Goal: Transaction & Acquisition: Purchase product/service

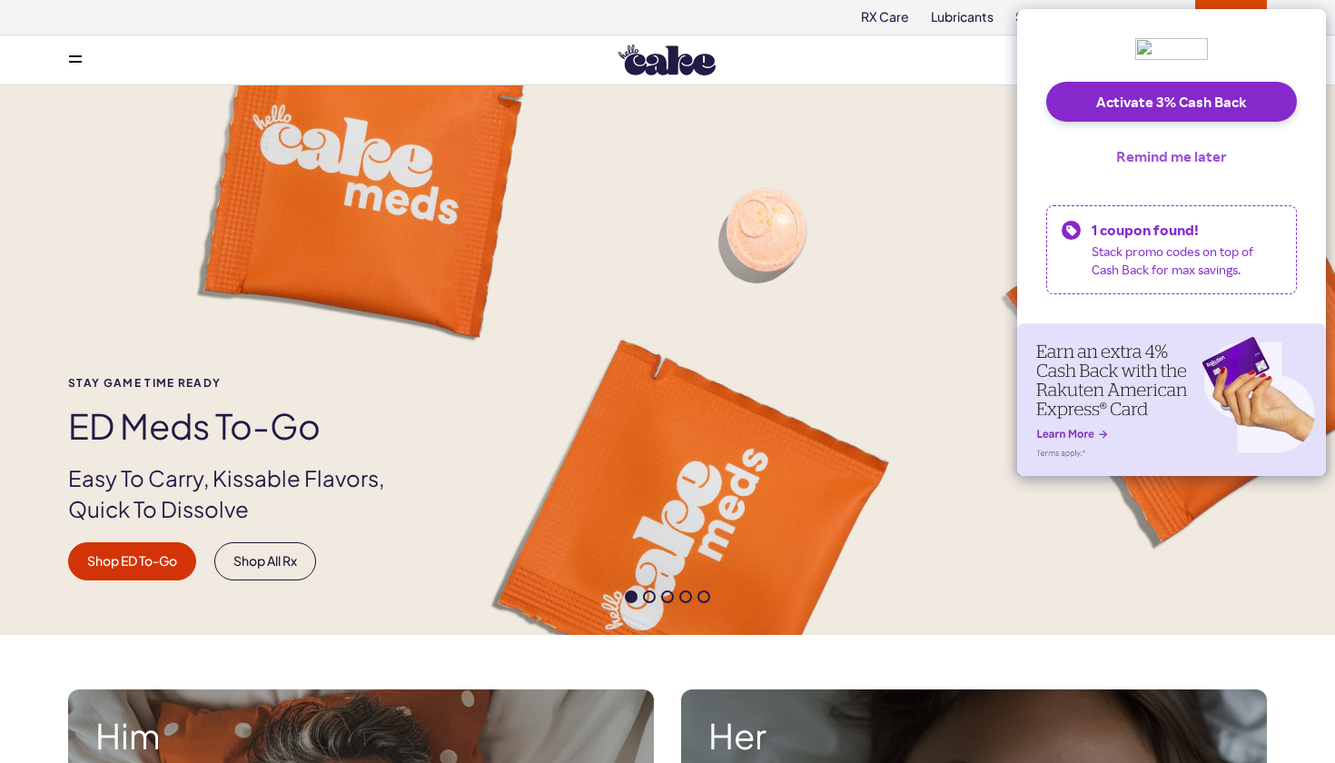
click at [1136, 159] on button "Remind me later" at bounding box center [1172, 156] width 140 height 40
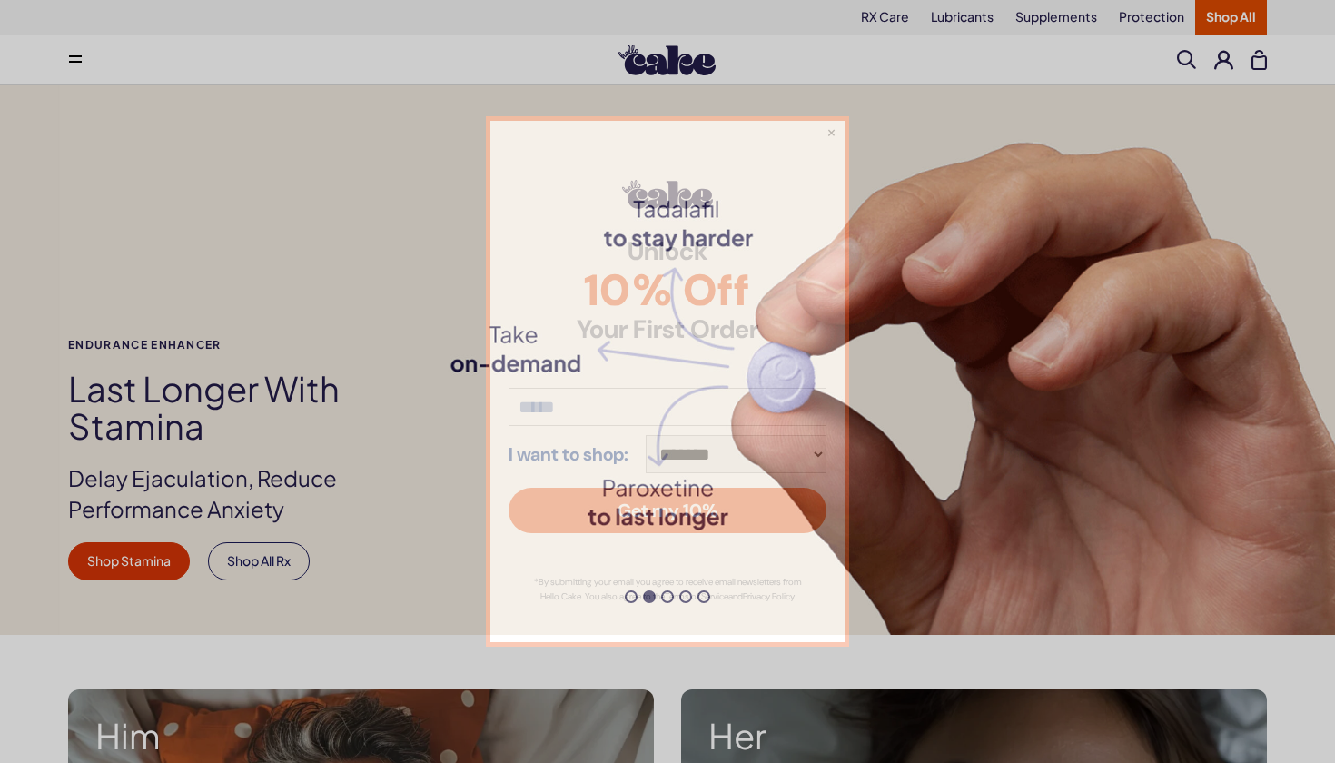
click at [82, 64] on div "**********" at bounding box center [667, 381] width 1335 height 763
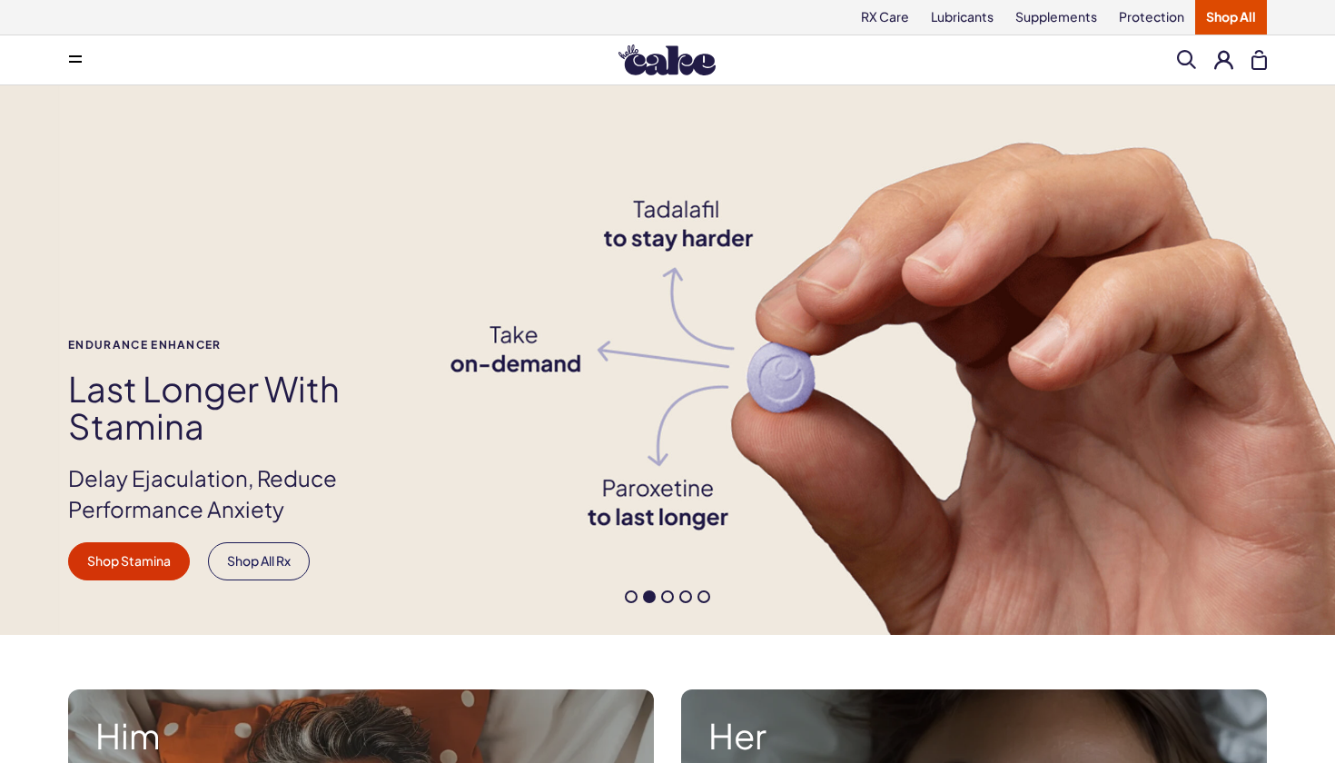
click at [66, 72] on button at bounding box center [75, 60] width 36 height 36
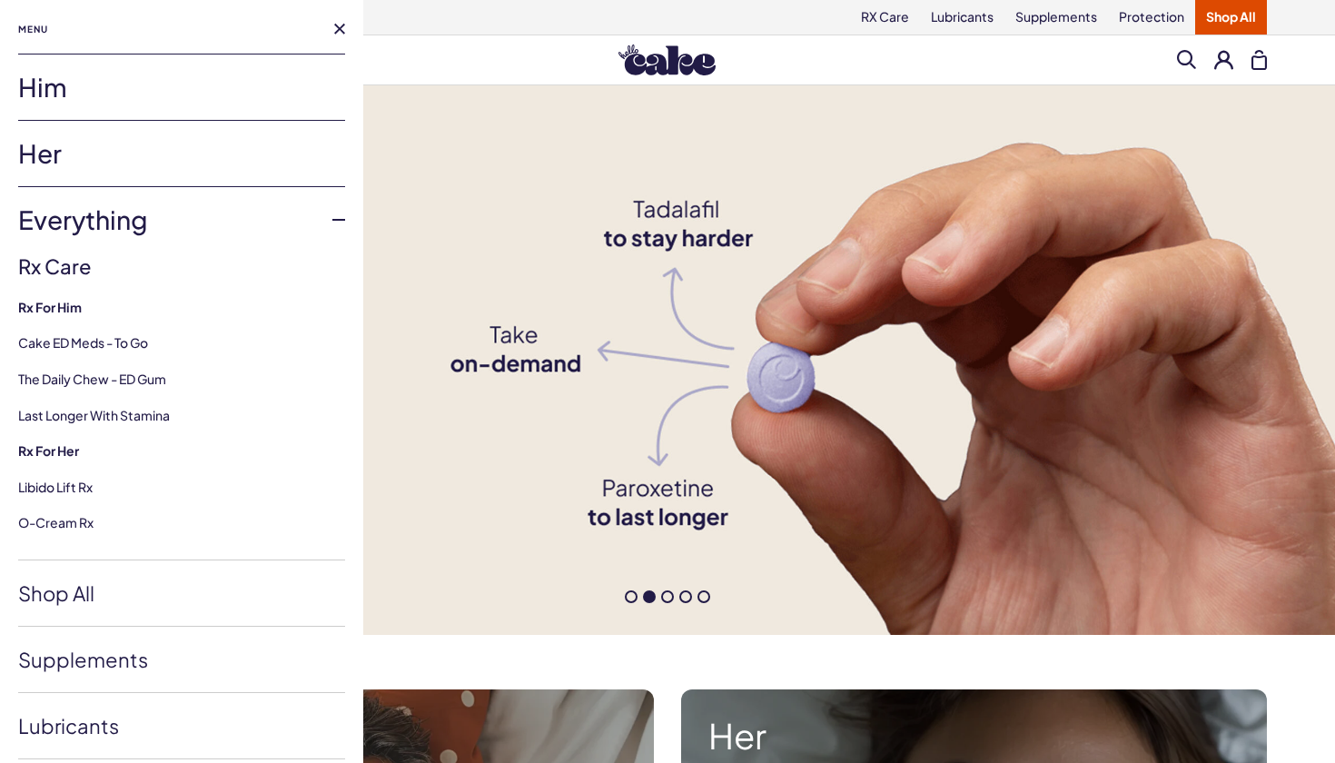
click at [72, 164] on link "Her" at bounding box center [181, 153] width 327 height 65
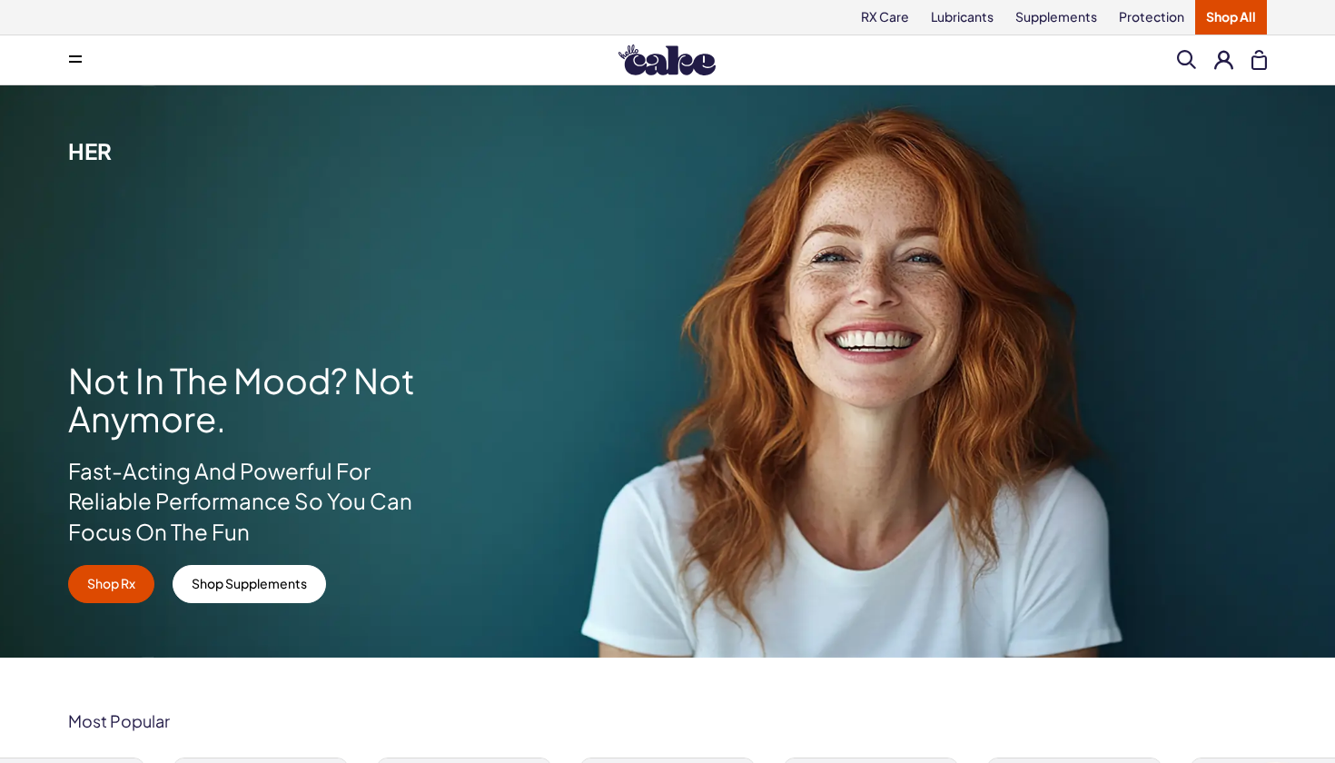
click at [78, 58] on span at bounding box center [75, 59] width 13 height 9
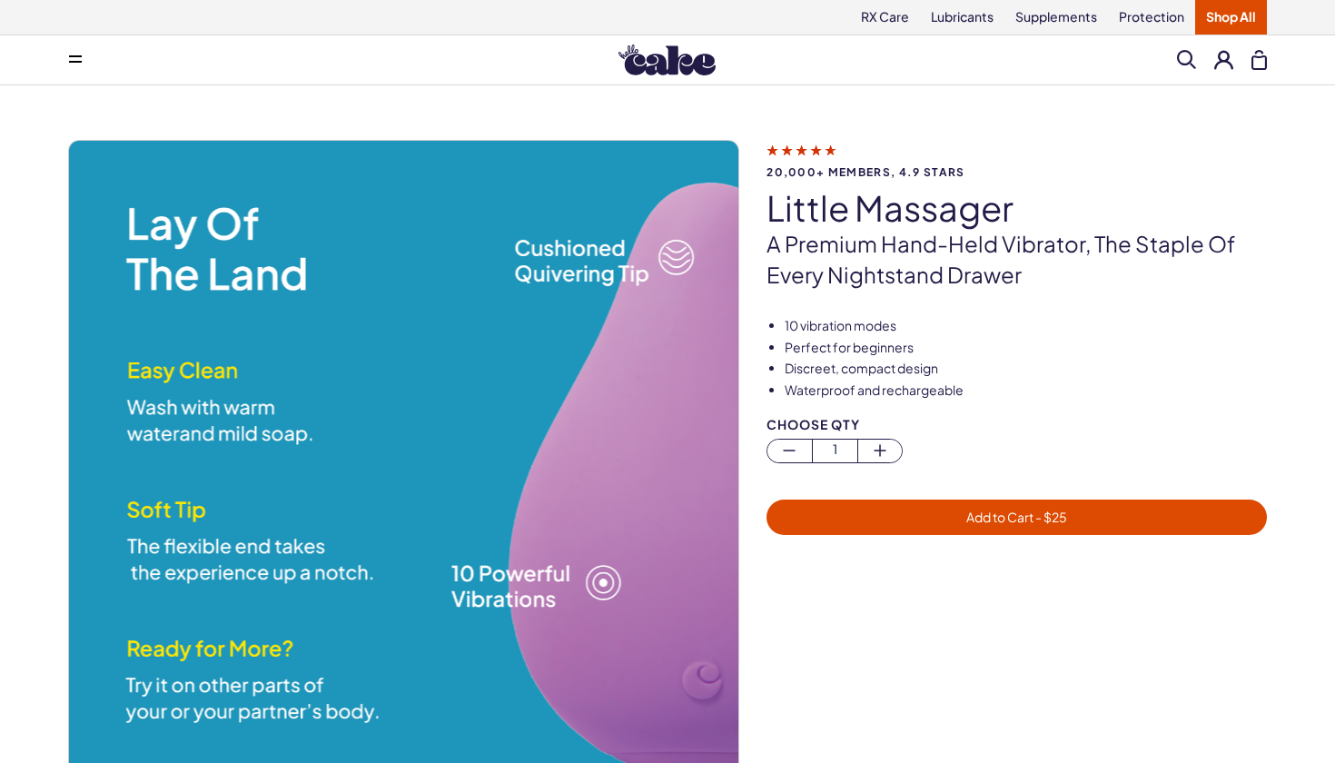
click at [1184, 57] on span at bounding box center [1186, 59] width 19 height 19
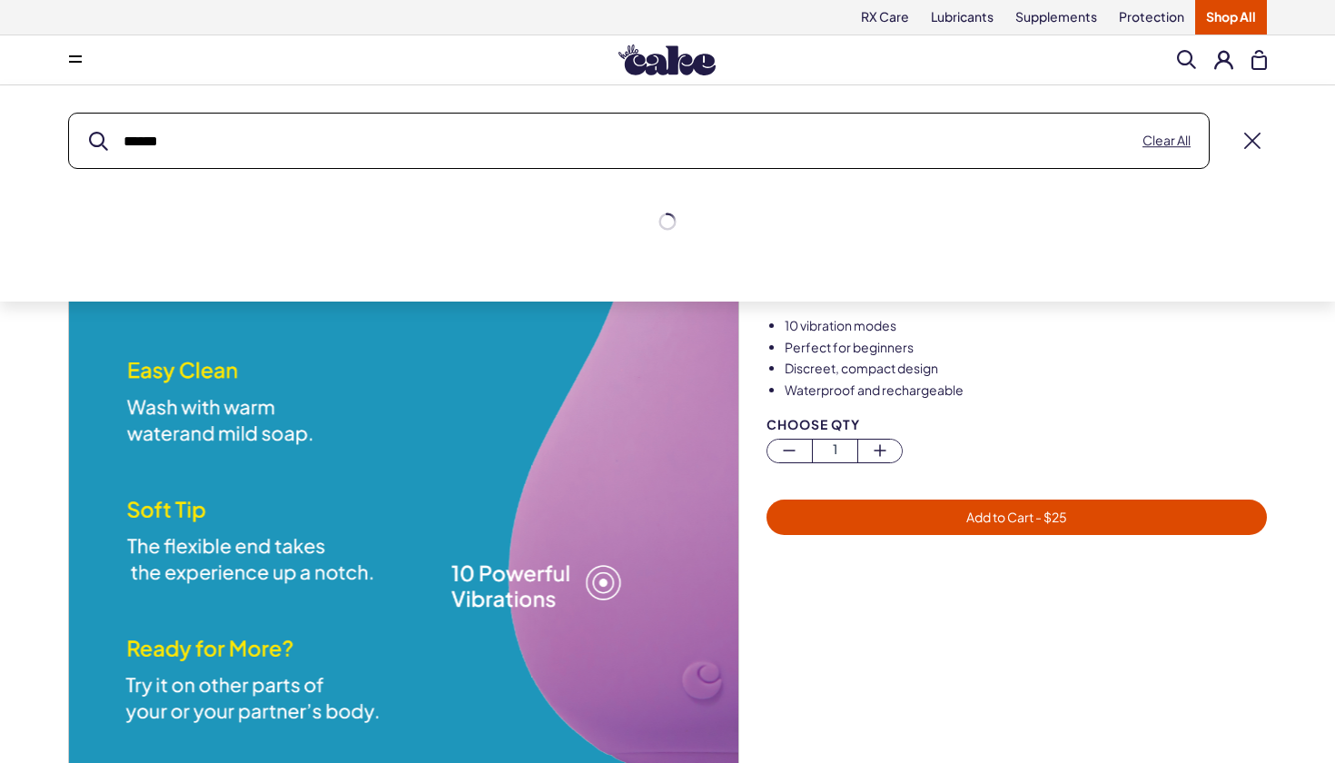
type input "******"
click at [98, 141] on button "submit" at bounding box center [98, 141] width 19 height 19
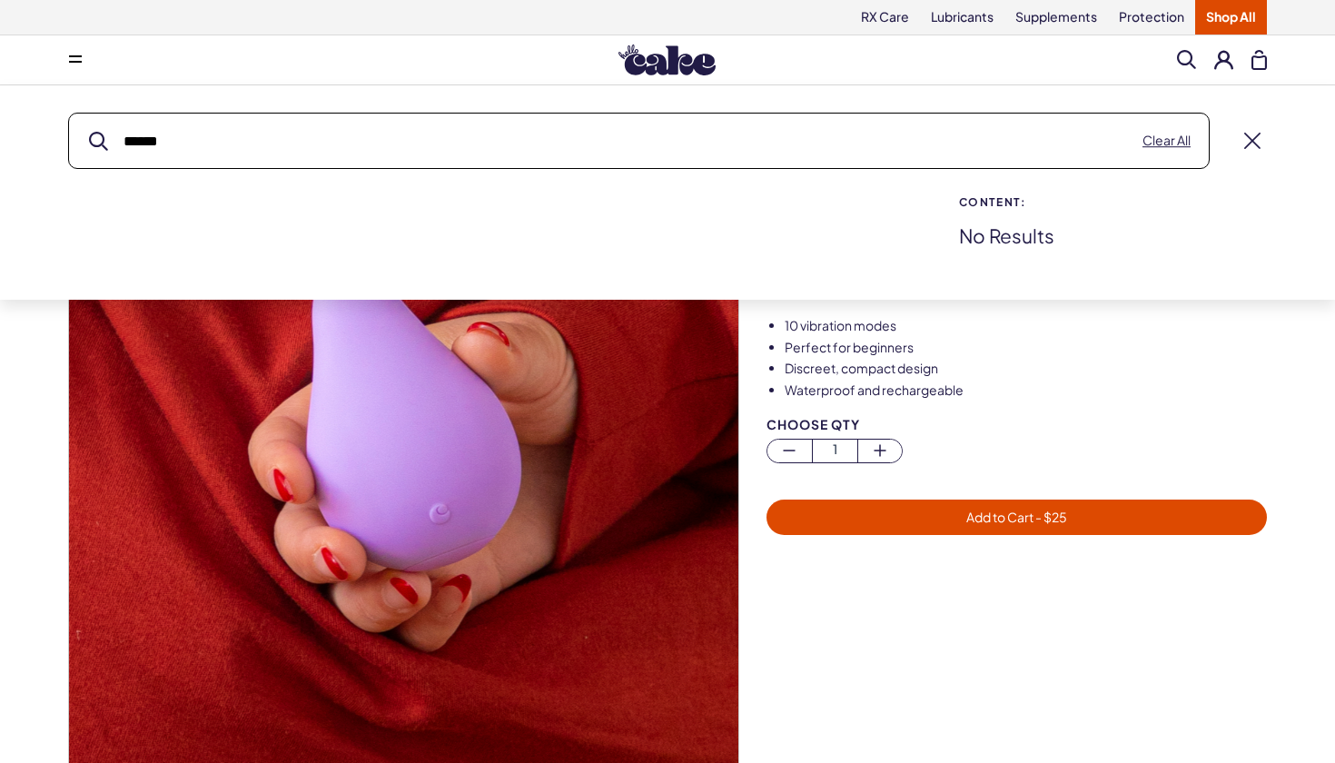
click at [1073, 120] on input "******" at bounding box center [639, 141] width 1140 height 54
click at [98, 141] on button "submit" at bounding box center [98, 141] width 19 height 19
click at [75, 73] on button at bounding box center [75, 60] width 36 height 36
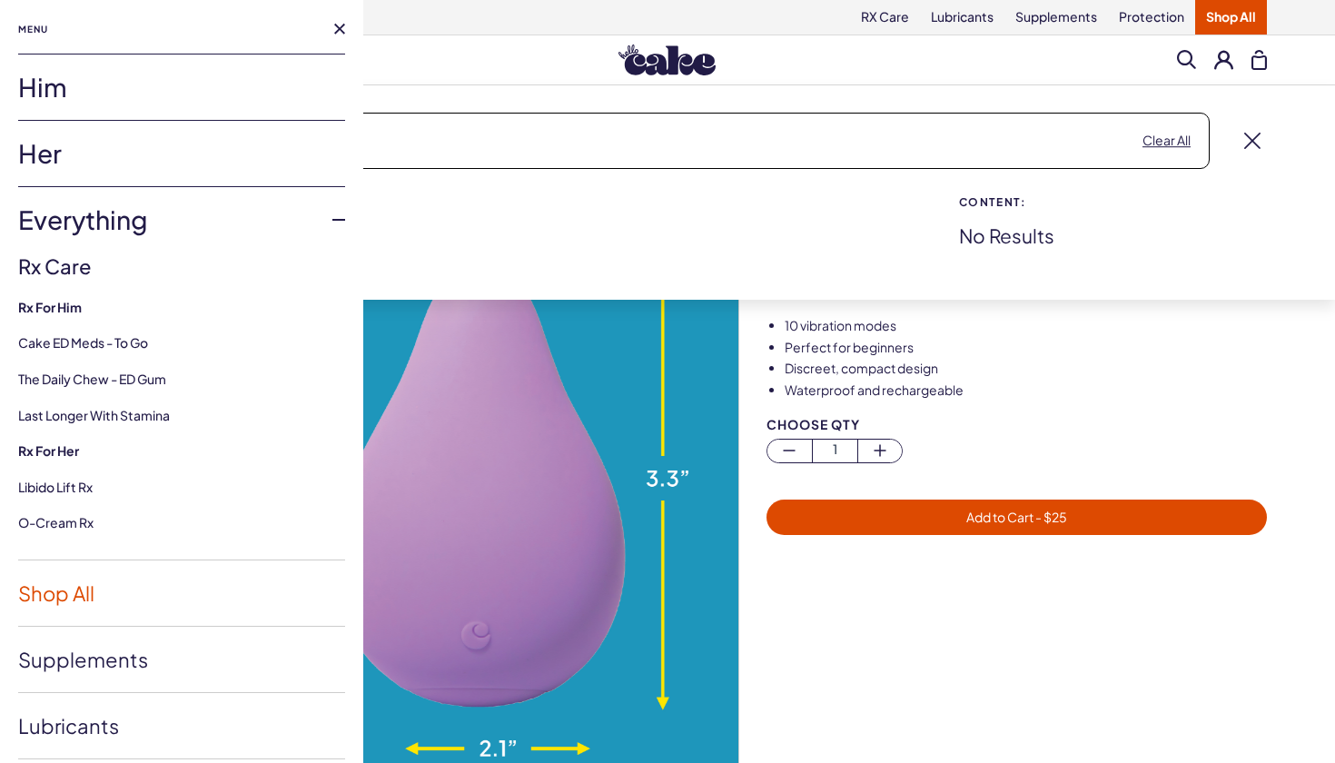
click at [39, 590] on link "Shop All" at bounding box center [181, 592] width 327 height 65
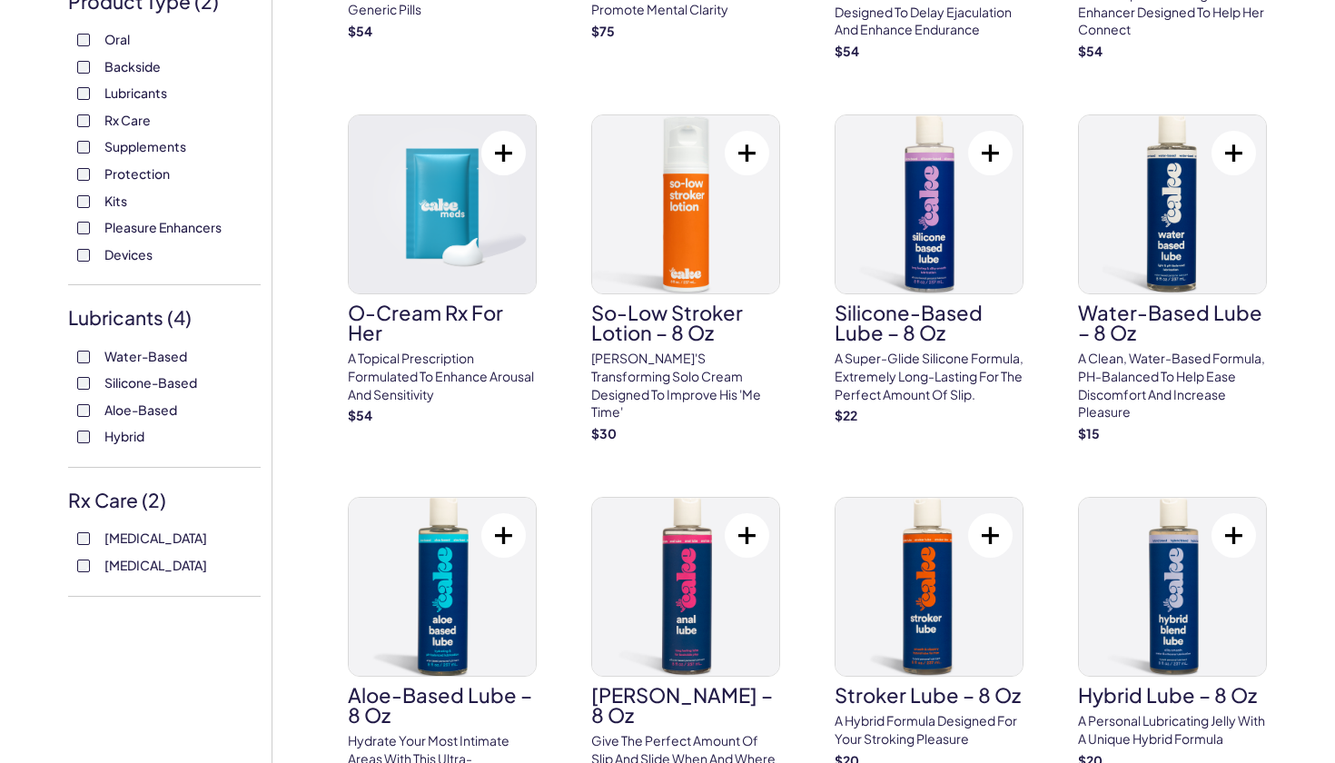
scroll to position [306, 0]
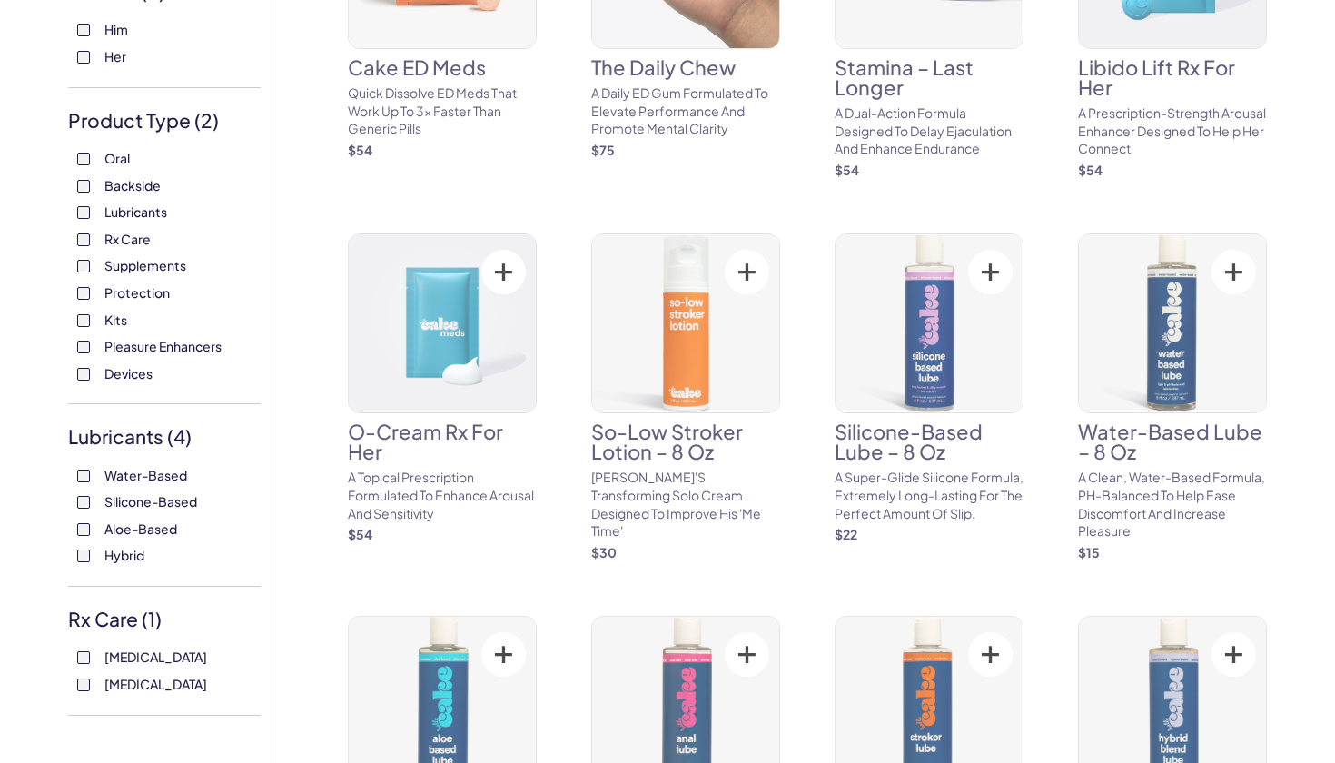
scroll to position [311, 0]
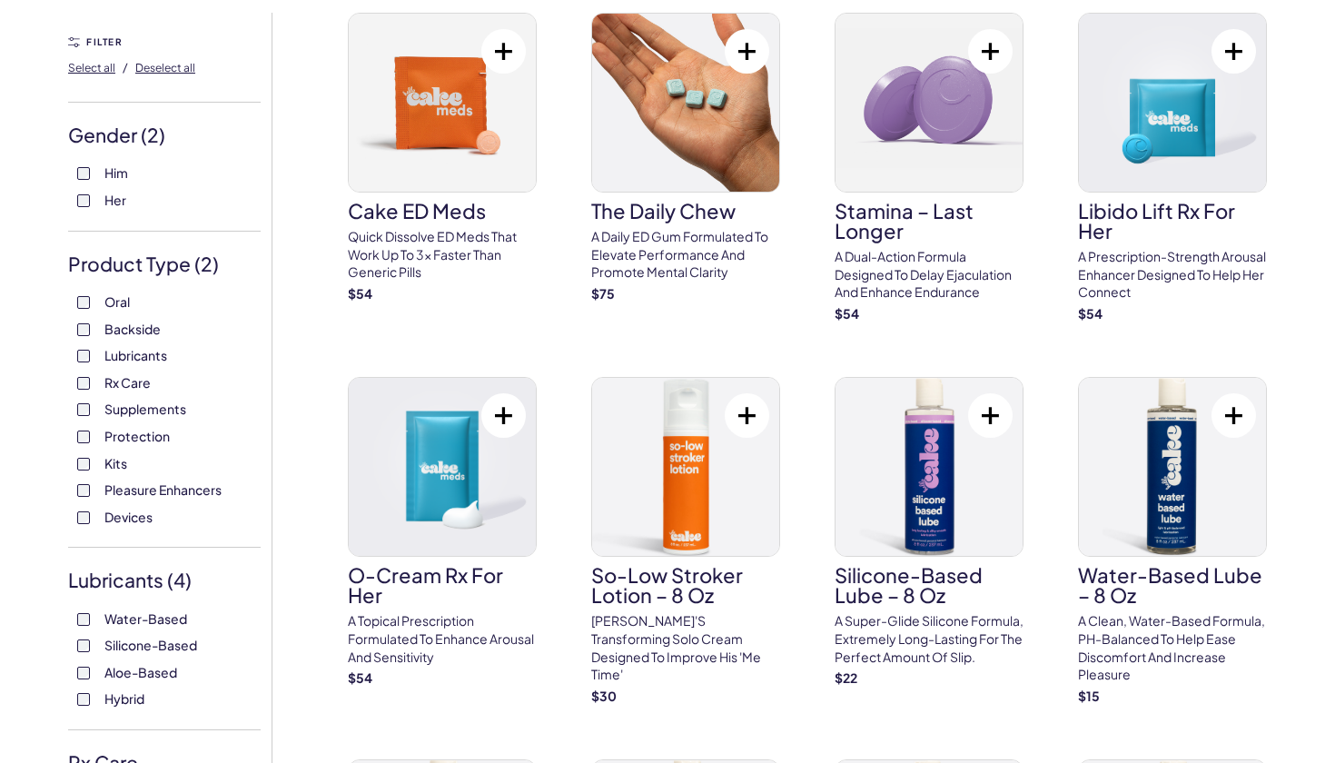
scroll to position [154, 0]
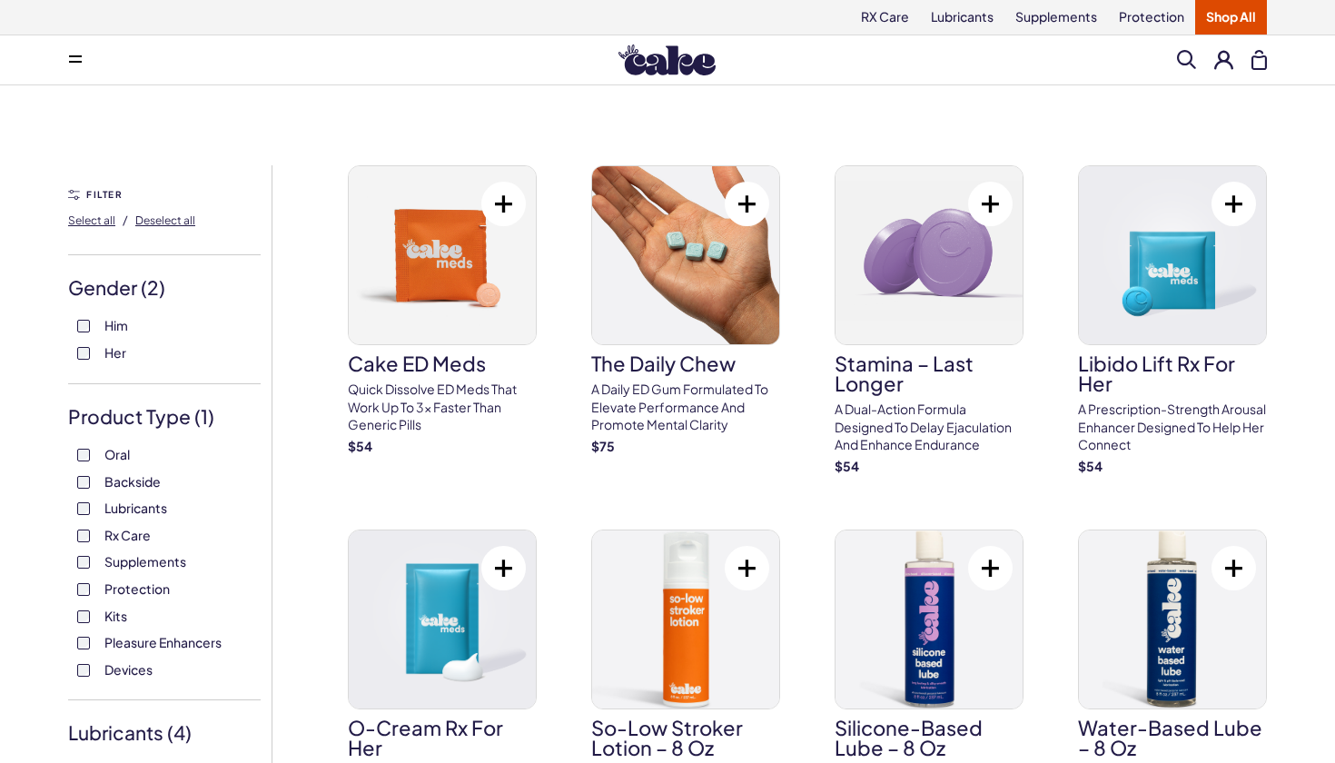
click at [1178, 64] on span at bounding box center [1186, 59] width 19 height 19
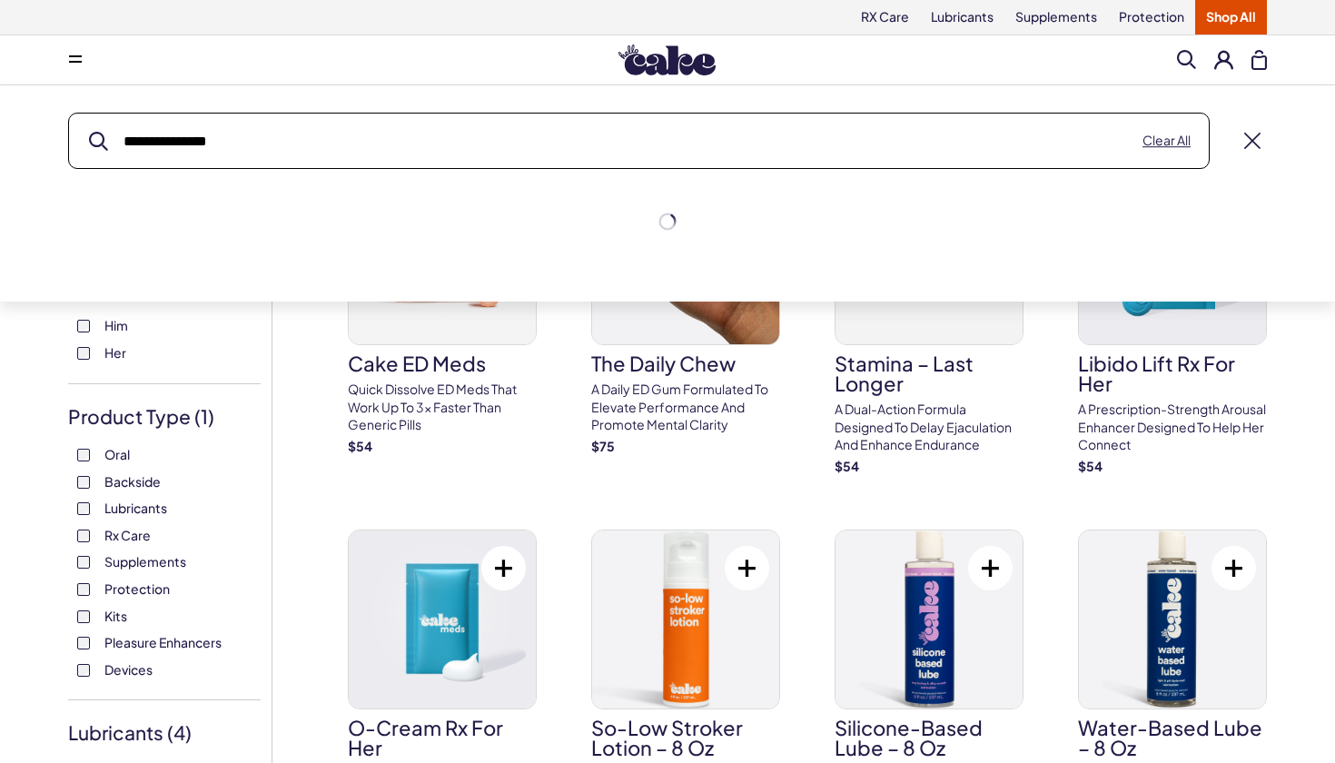
click at [98, 141] on button "submit" at bounding box center [98, 141] width 19 height 19
type input "******"
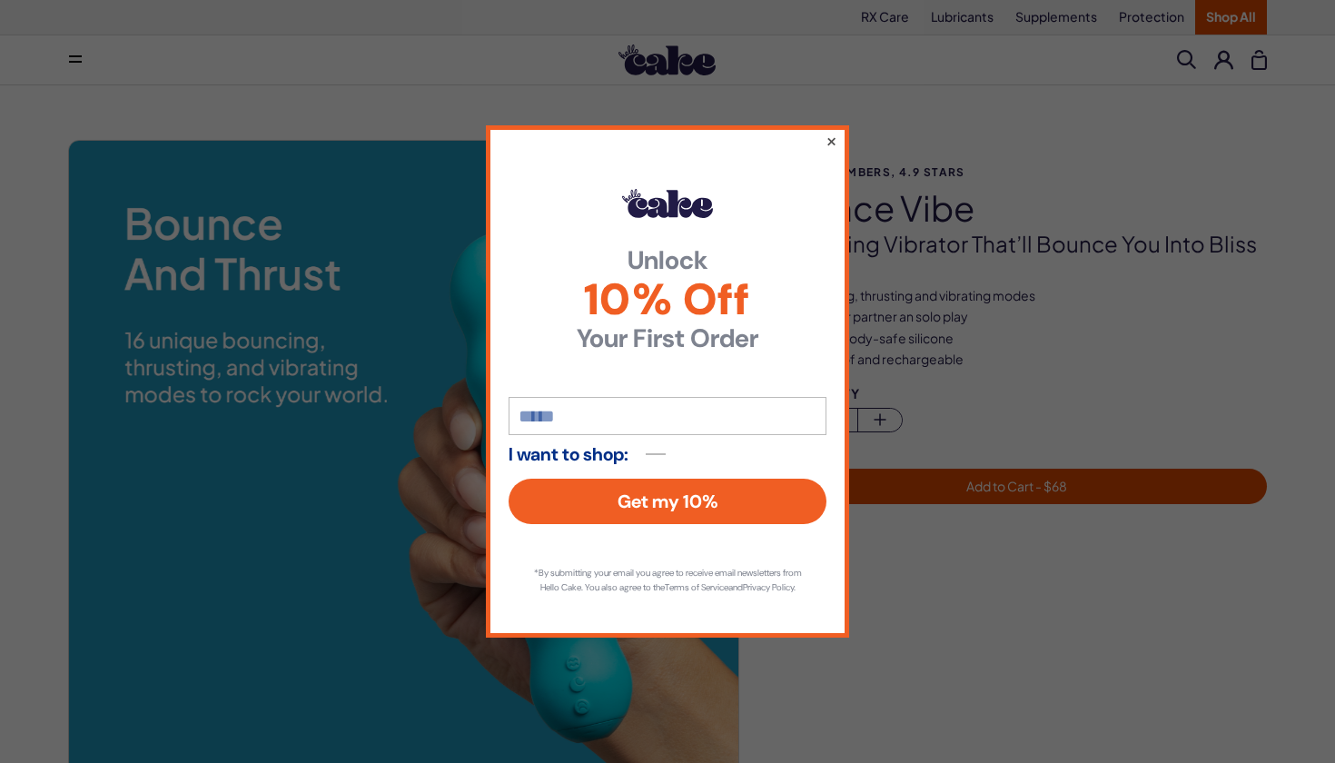
click at [834, 130] on button "×" at bounding box center [832, 141] width 12 height 22
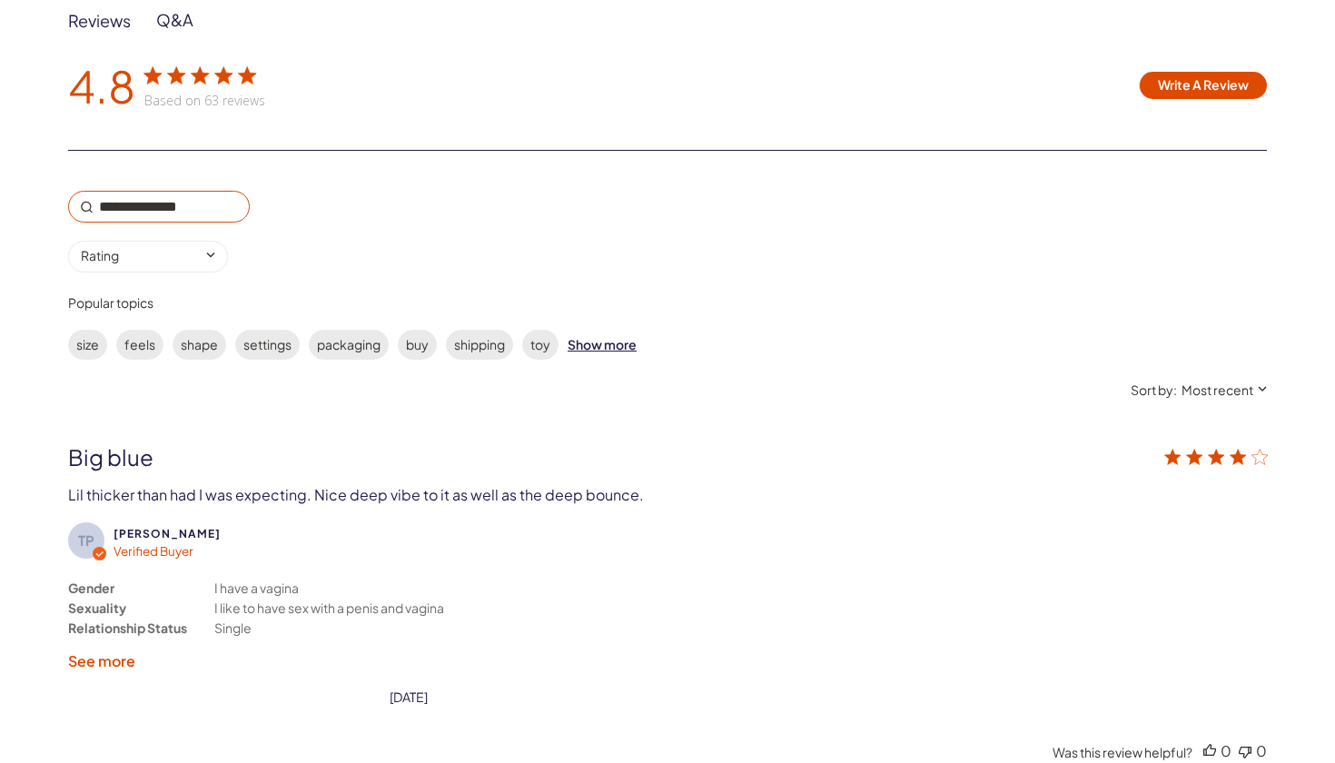
scroll to position [3131, 0]
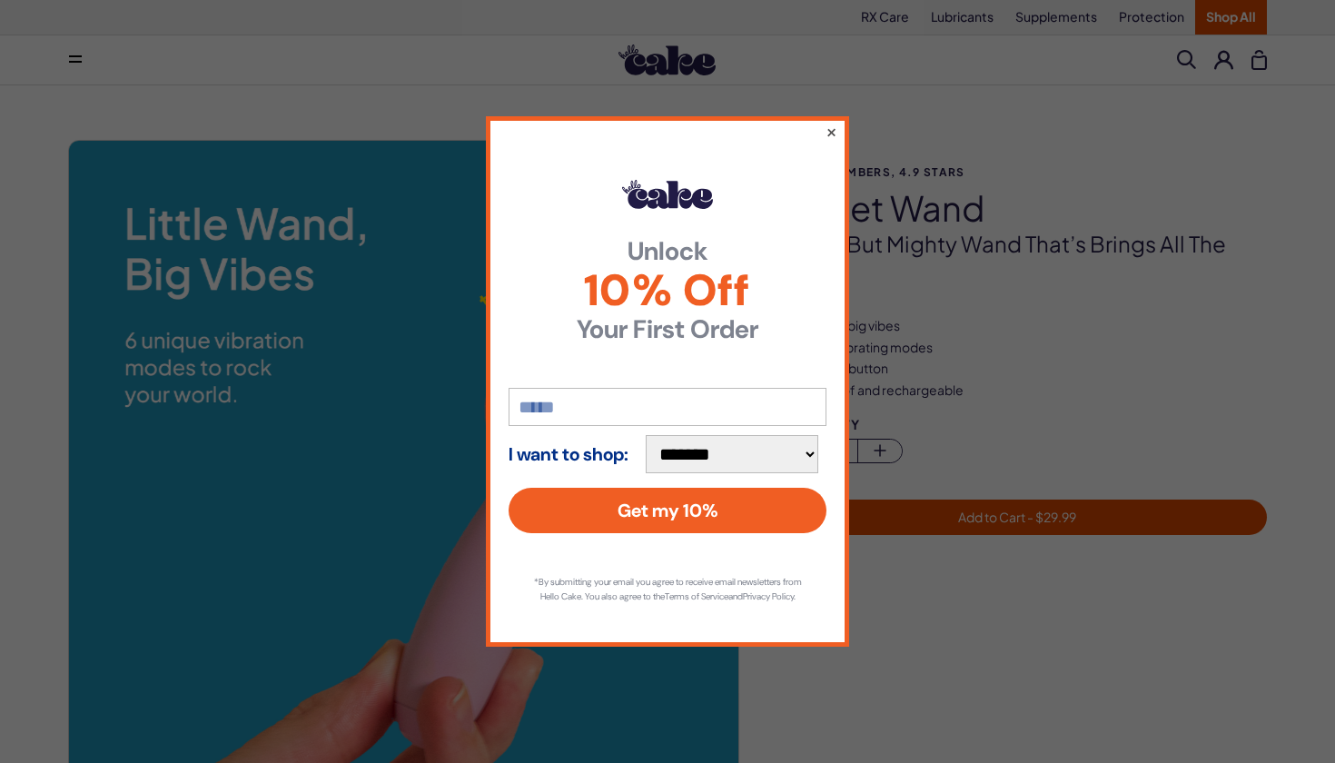
click at [832, 125] on button "×" at bounding box center [832, 132] width 12 height 22
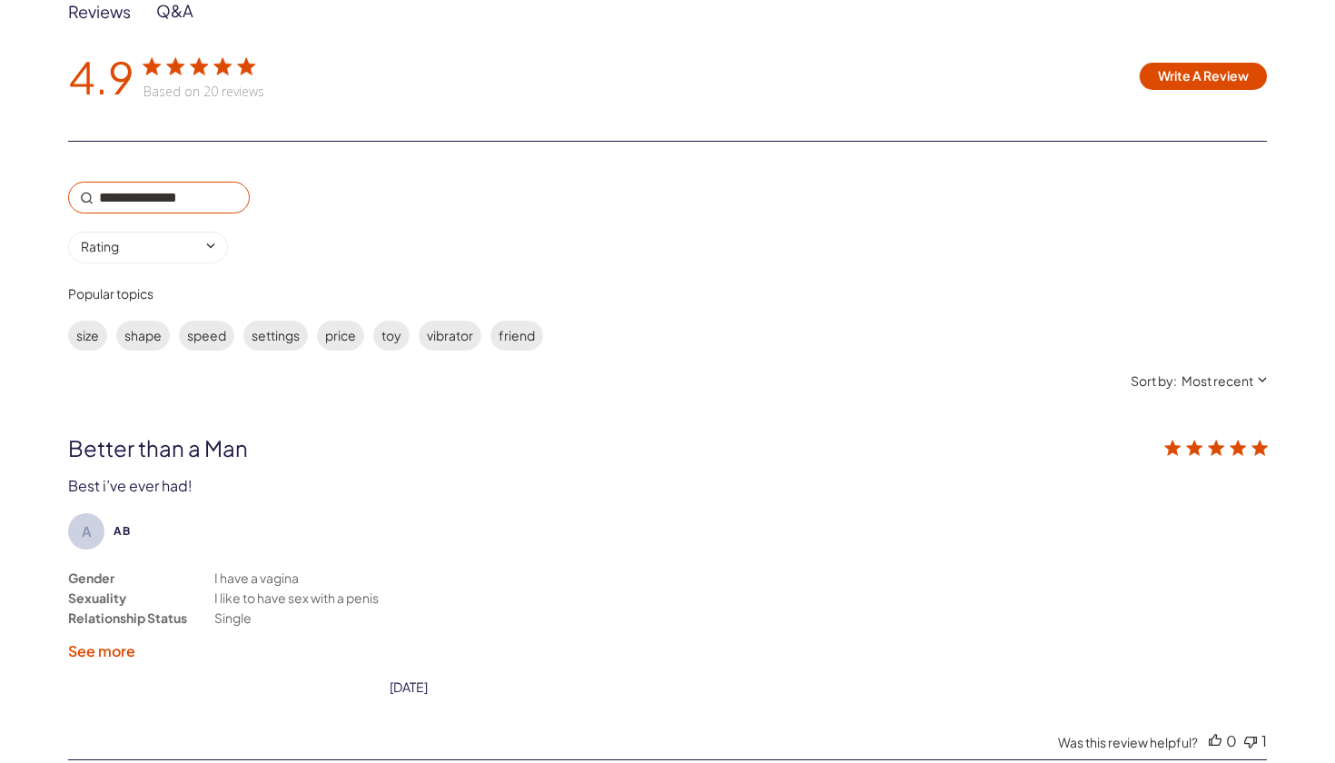
scroll to position [3141, 0]
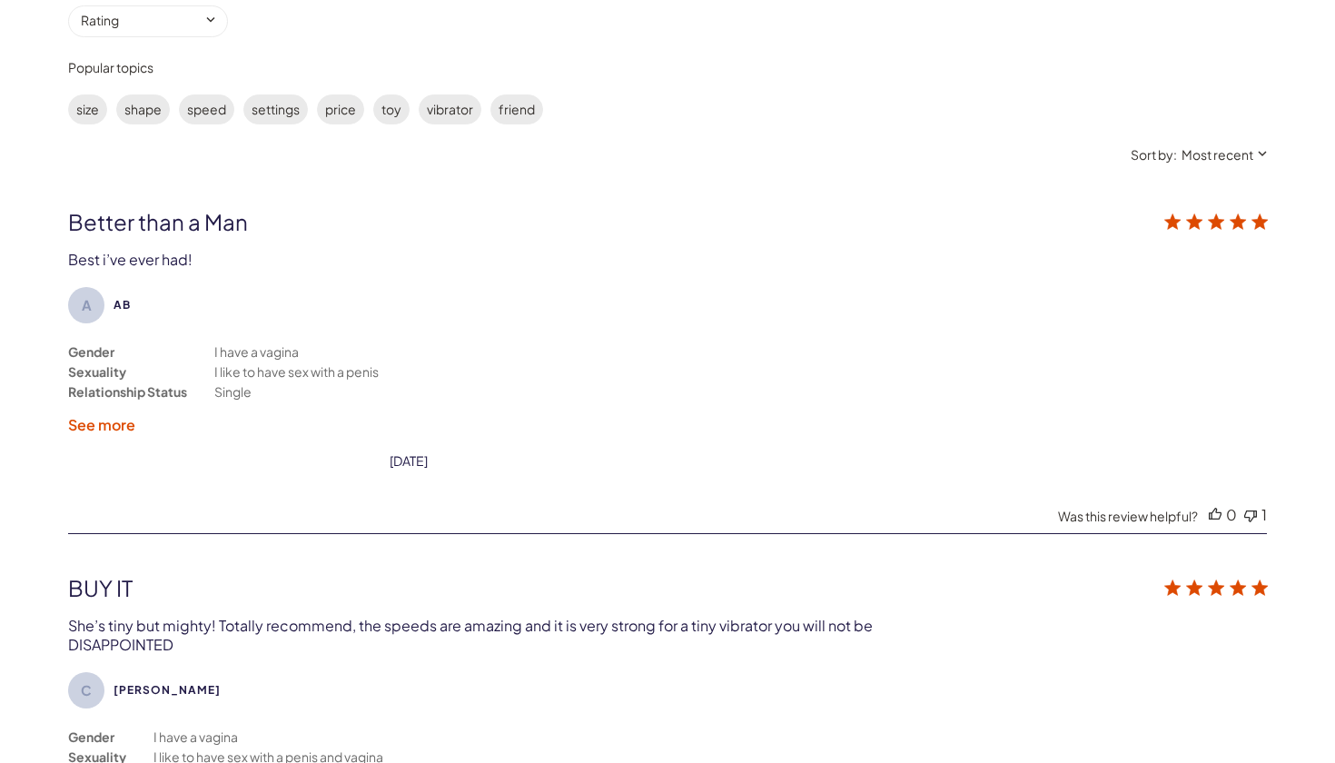
click at [126, 415] on label "See more" at bounding box center [101, 424] width 67 height 19
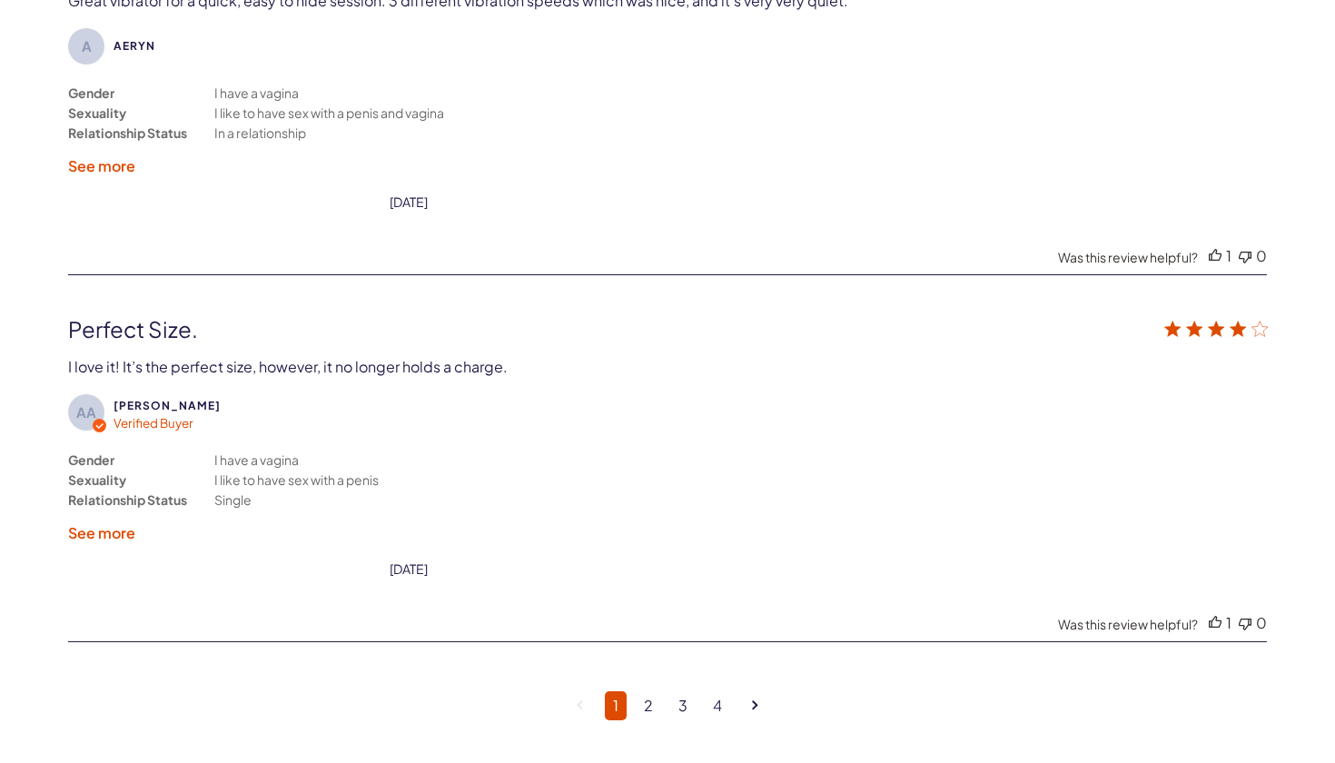
scroll to position [4519, 0]
click at [644, 689] on link "2" at bounding box center [648, 703] width 25 height 29
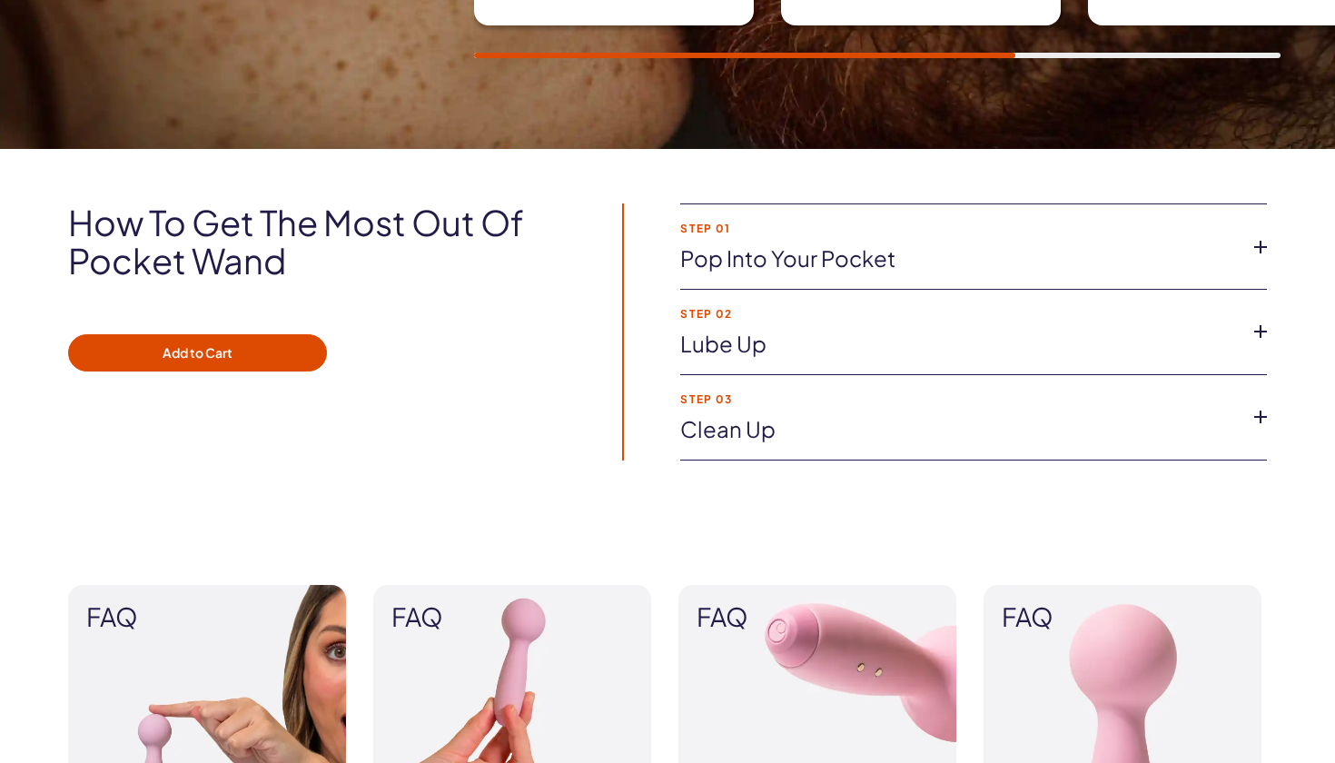
scroll to position [1046, 0]
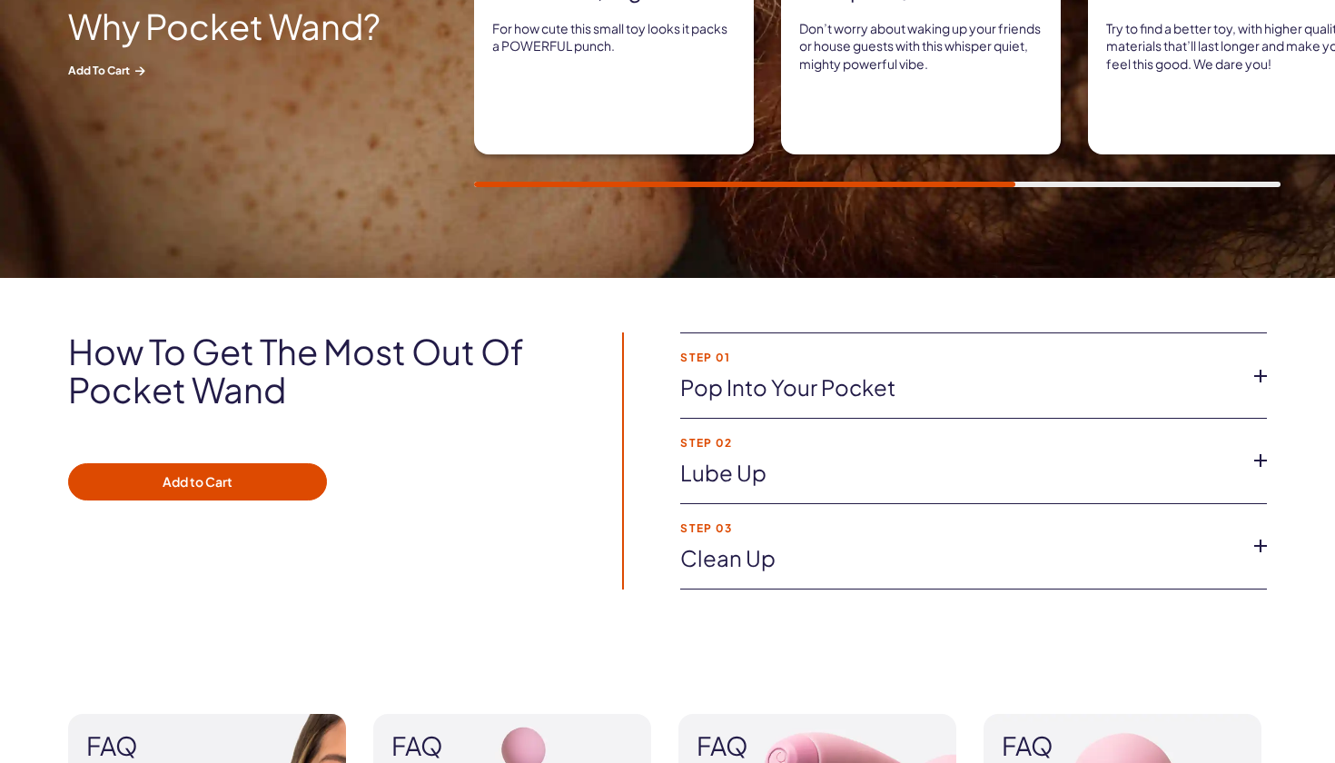
click at [759, 393] on link "Pop into your pocket" at bounding box center [959, 387] width 558 height 31
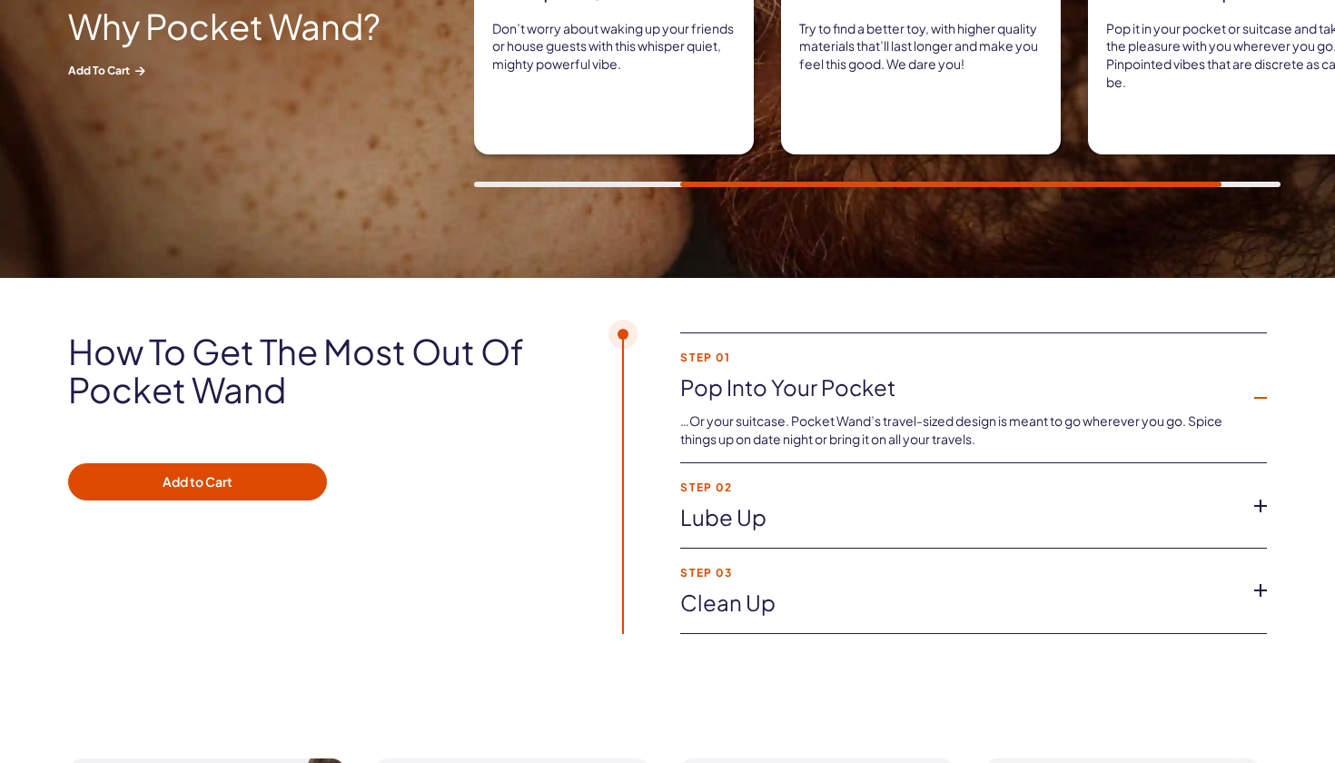
click at [786, 521] on link "Lube up" at bounding box center [959, 517] width 558 height 31
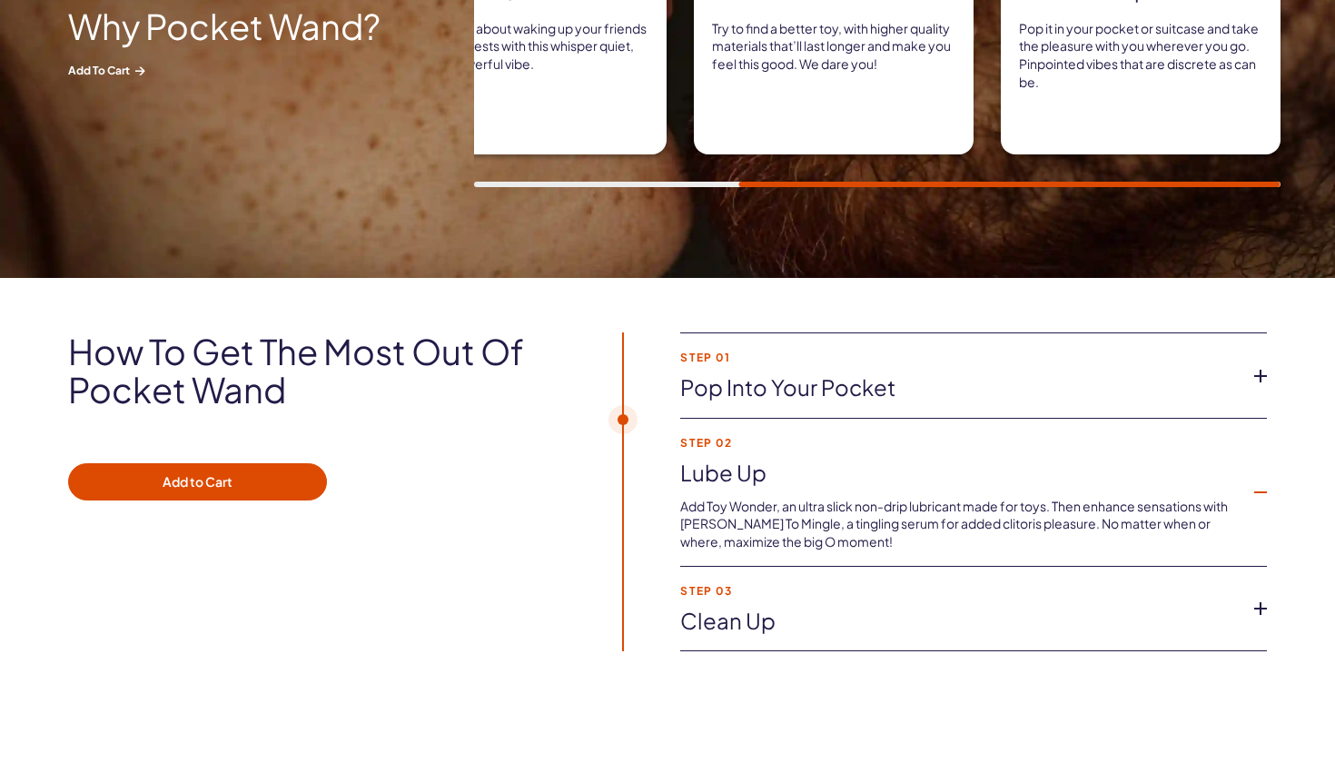
click at [786, 606] on link "Clean up" at bounding box center [959, 621] width 558 height 31
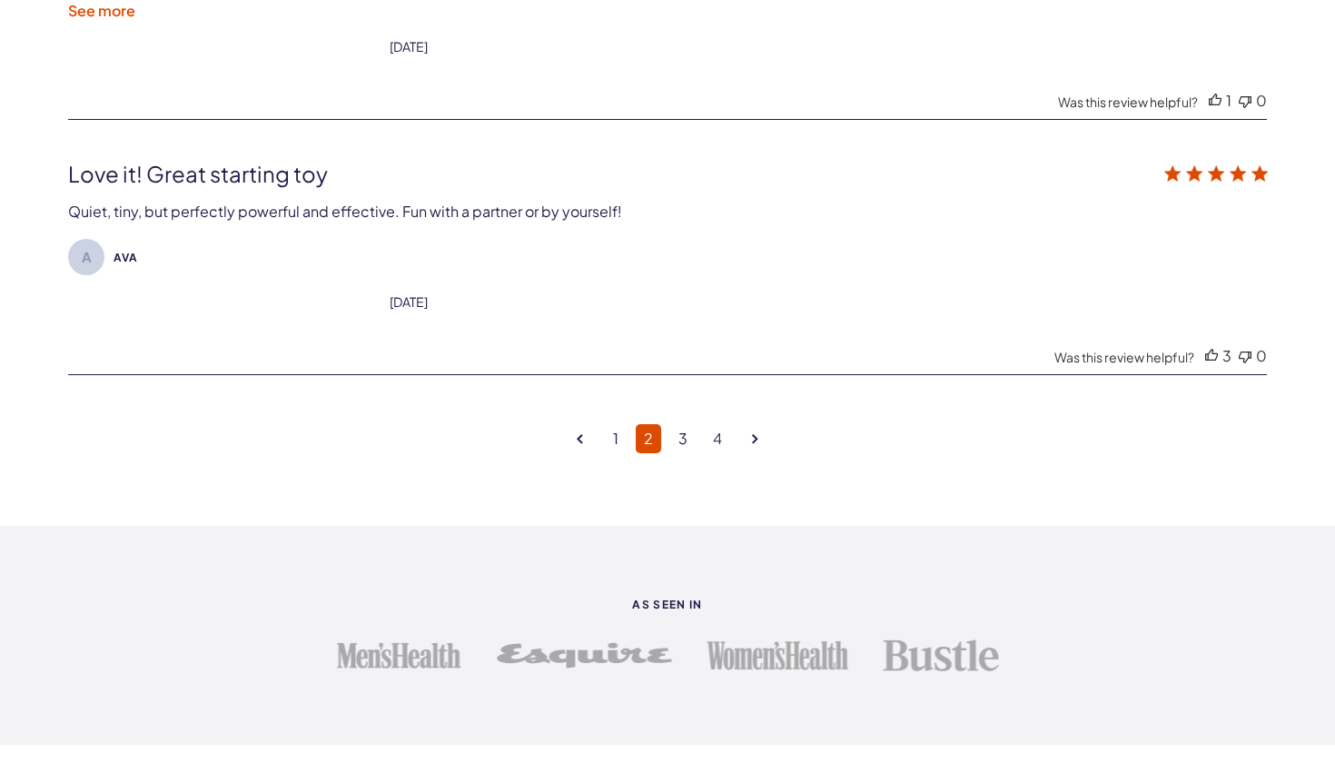
scroll to position [4763, 0]
